Goal: Transaction & Acquisition: Purchase product/service

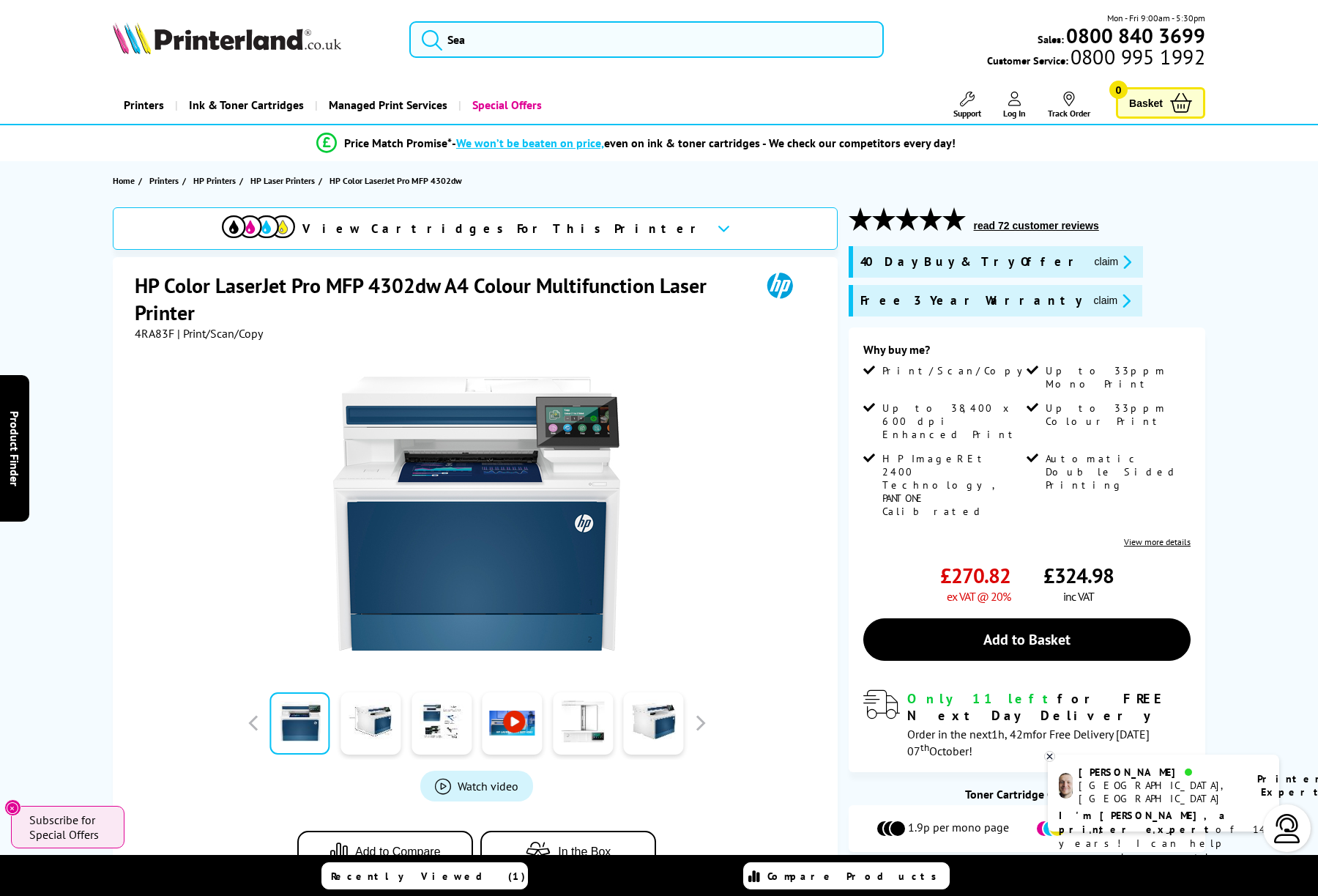
click at [693, 135] on li "Price Match Promise* - We won’t be beaten on price, even on ink & toner cartrid…" at bounding box center [636, 143] width 1110 height 26
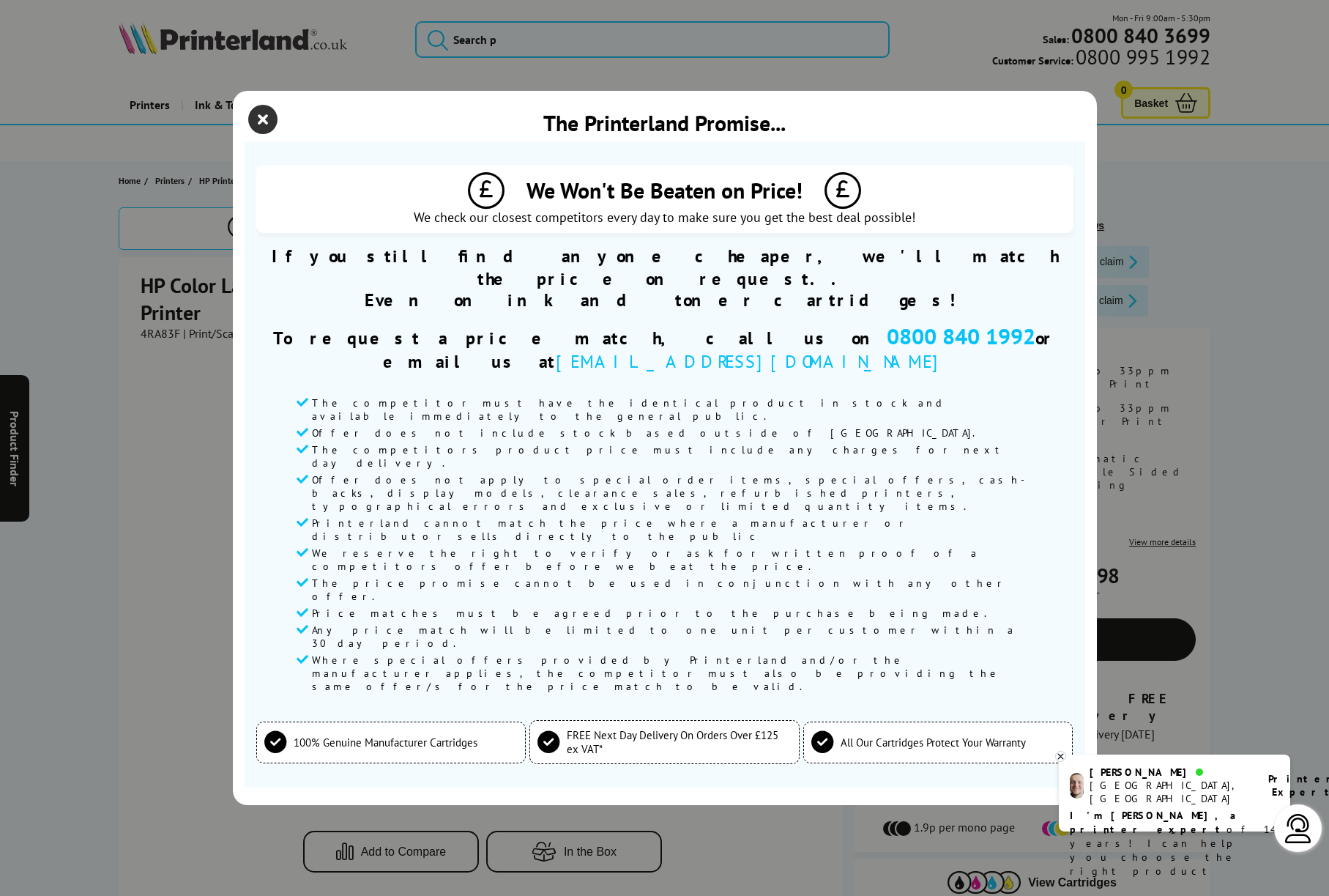
click at [266, 134] on icon "close modal" at bounding box center [262, 118] width 29 height 29
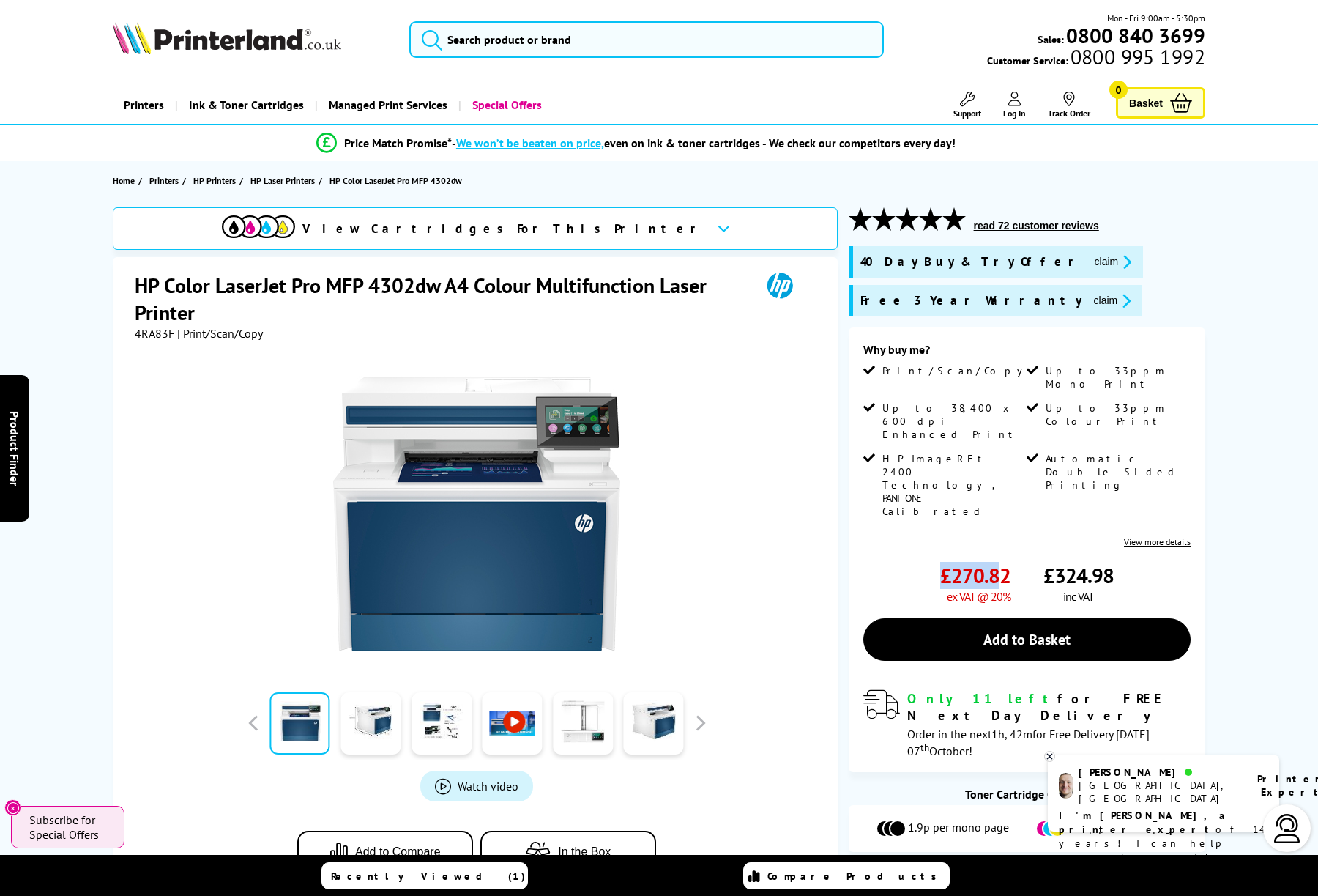
drag, startPoint x: 1000, startPoint y: 510, endPoint x: 912, endPoint y: 495, distance: 89.3
click at [912, 561] on div "£270.82 ex VAT @ 20%" at bounding box center [937, 582] width 147 height 42
click at [1029, 452] on li "Automatic Double Sided Printing" at bounding box center [1106, 490] width 160 height 76
drag, startPoint x: 1009, startPoint y: 517, endPoint x: 940, endPoint y: 513, distance: 69.1
click at [937, 561] on div "£270.82 ex VAT @ 20%" at bounding box center [937, 582] width 147 height 42
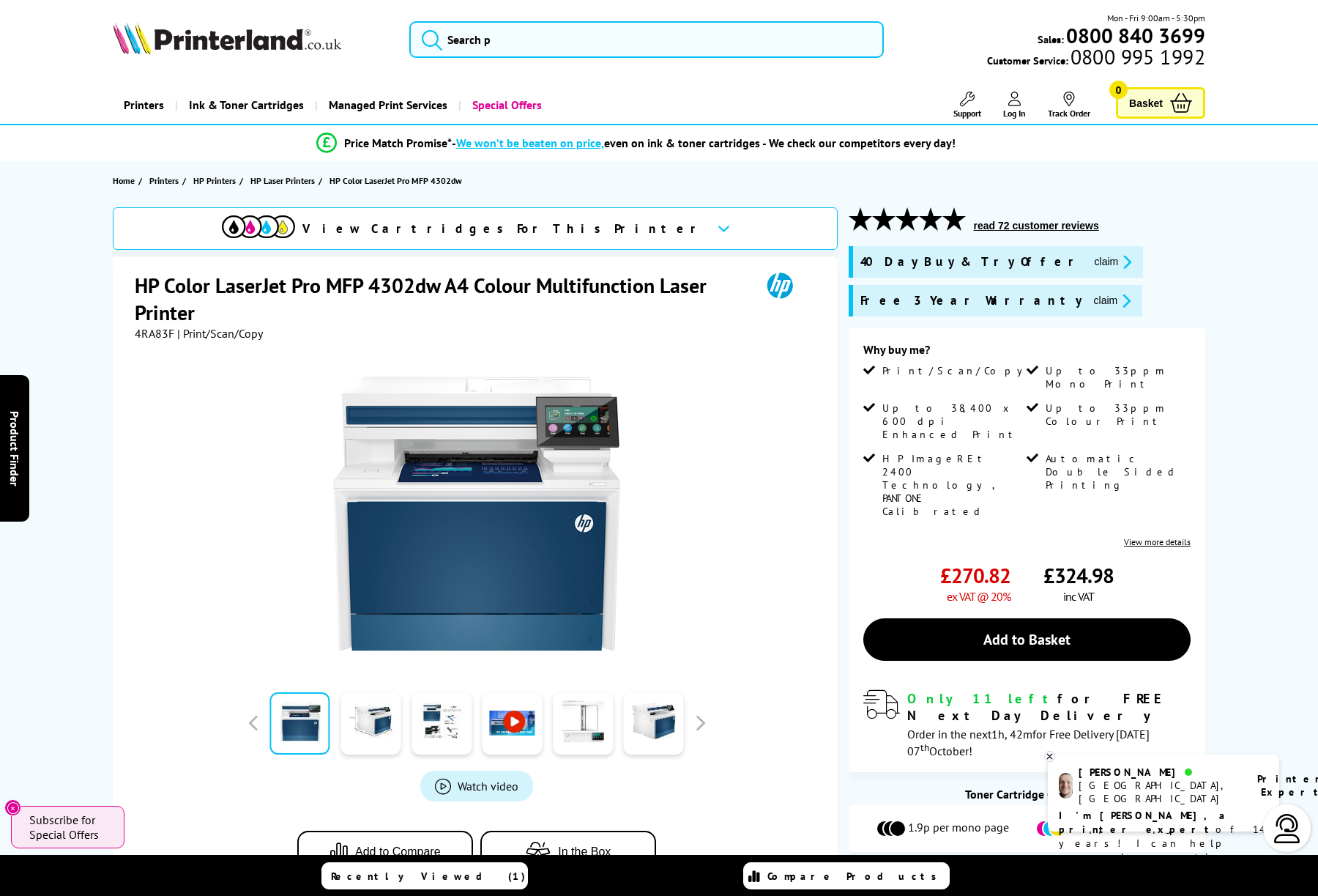
click at [1219, 479] on div "View Cartridges For This Printer HP Color LaserJet Pro MFP 4302dw A4 Colour Mul…" at bounding box center [659, 567] width 1172 height 720
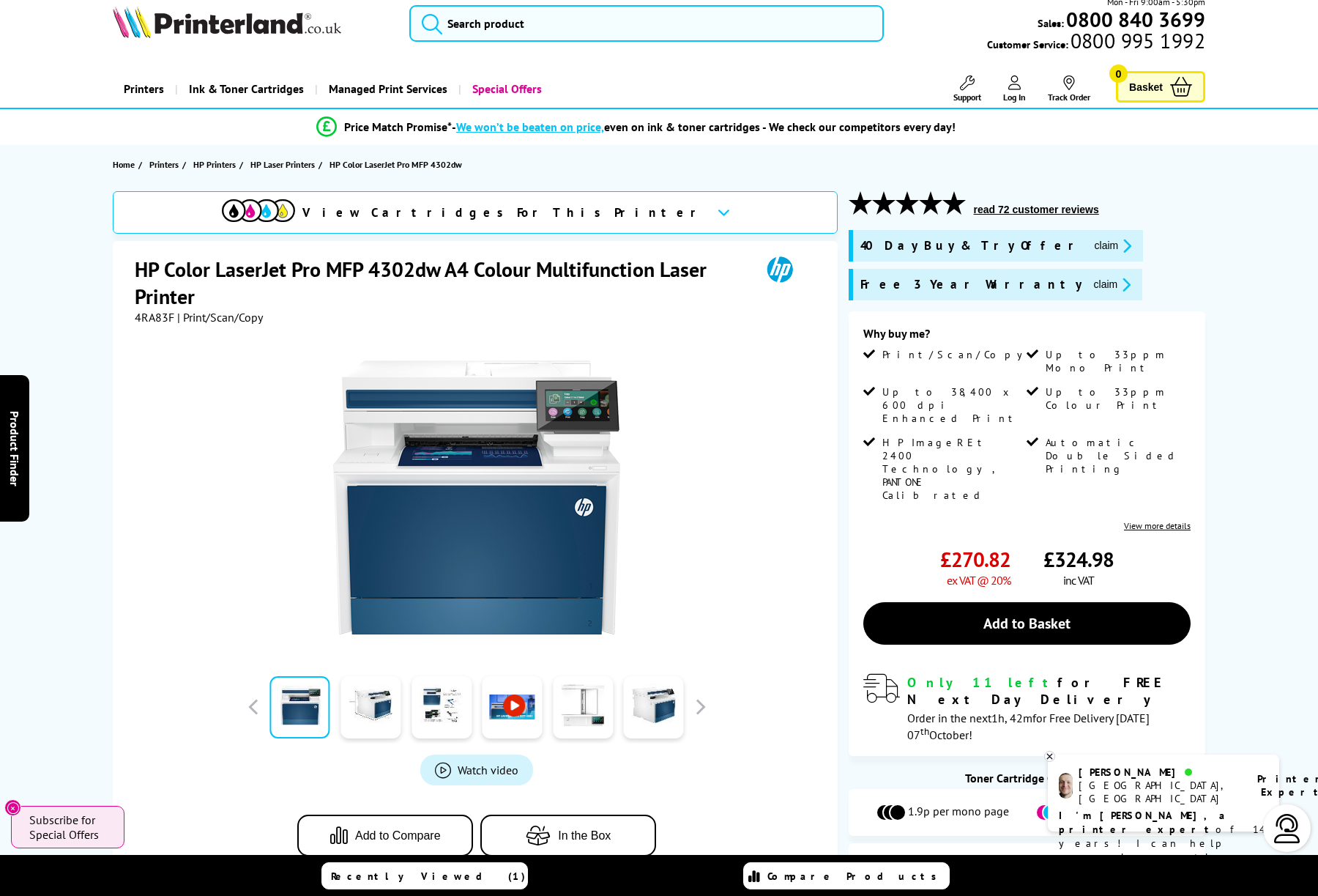
scroll to position [17, 0]
